Goal: Answer question/provide support: Share knowledge or assist other users

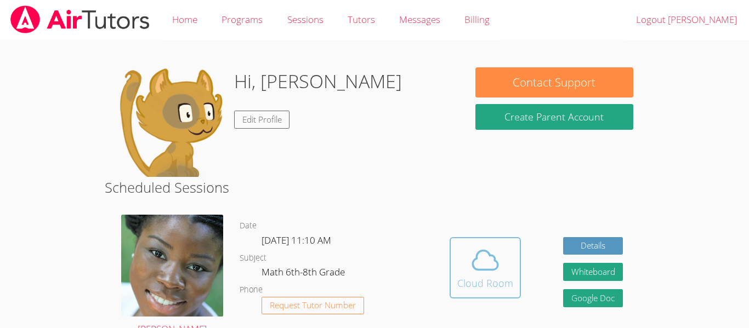
click at [475, 247] on icon at bounding box center [485, 260] width 31 height 31
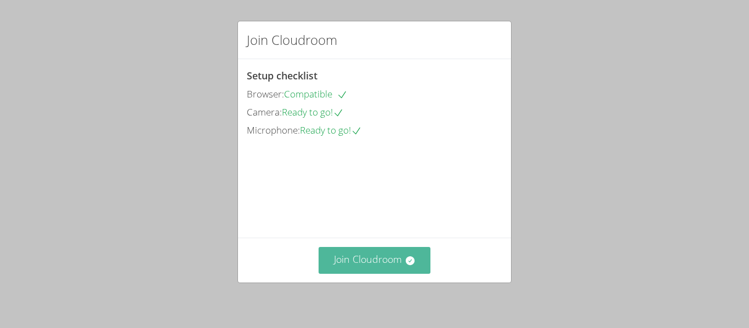
click at [378, 261] on button "Join Cloudroom" at bounding box center [375, 260] width 112 height 27
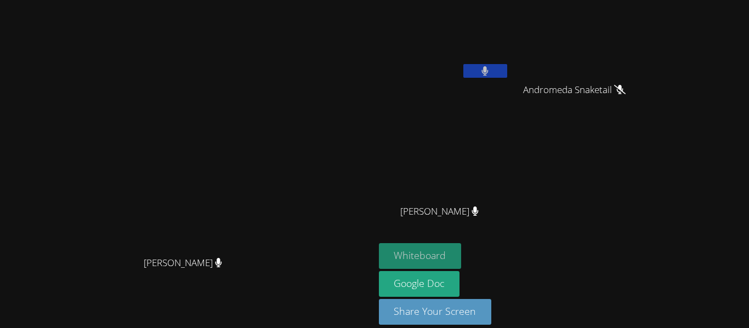
click at [462, 247] on button "Whiteboard" at bounding box center [420, 256] width 83 height 26
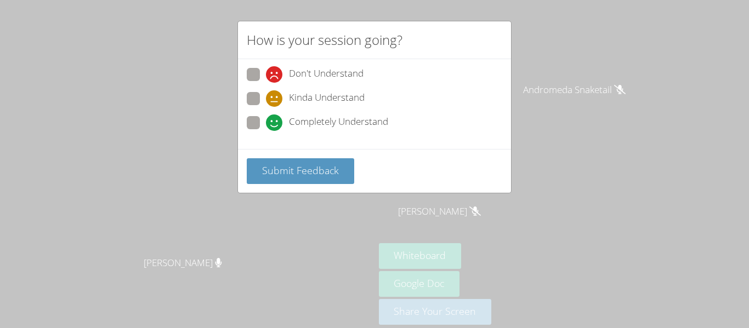
click at [266, 131] on span at bounding box center [266, 131] width 0 height 0
click at [266, 117] on input "Completely Understand" at bounding box center [270, 120] width 9 height 9
radio input "true"
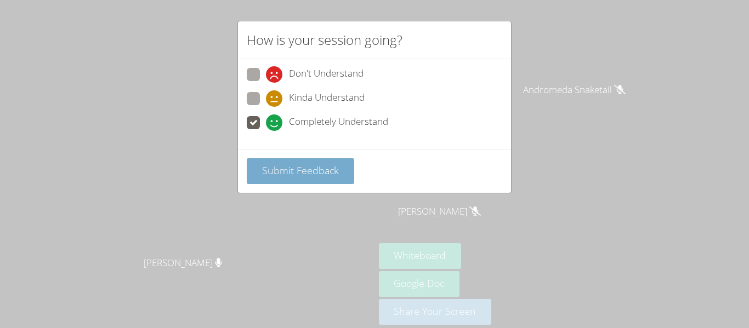
click at [274, 169] on span "Submit Feedback" at bounding box center [300, 170] width 77 height 13
